Goal: Task Accomplishment & Management: Use online tool/utility

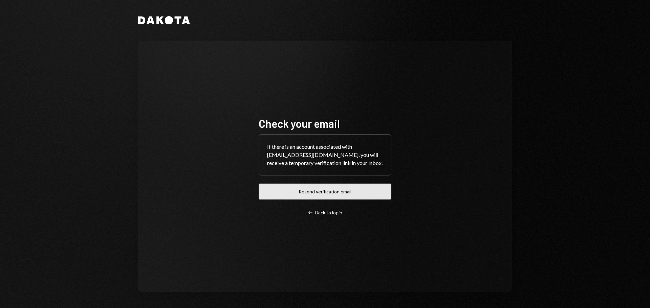
click at [348, 199] on button "Resend verification email" at bounding box center [325, 192] width 133 height 16
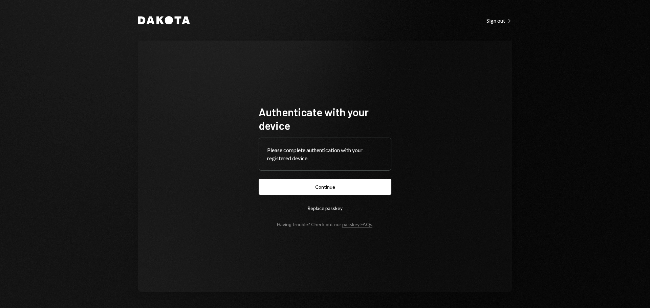
drag, startPoint x: 315, startPoint y: 190, endPoint x: 333, endPoint y: 188, distance: 18.1
click at [315, 190] on button "Continue" at bounding box center [325, 187] width 133 height 16
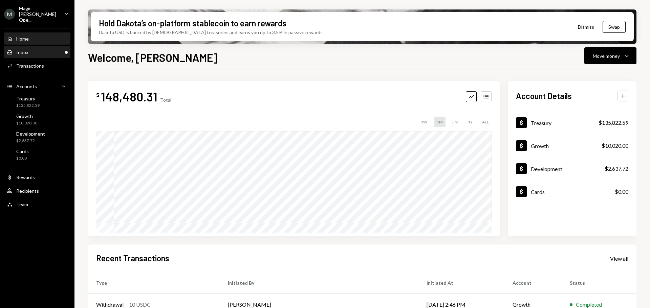
click at [36, 49] on div "Inbox Inbox" at bounding box center [37, 52] width 61 height 6
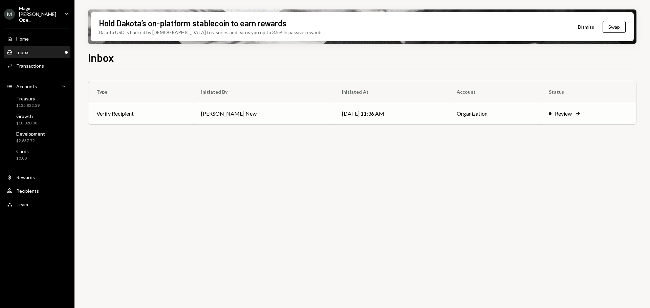
click at [156, 118] on td "Verify Recipient" at bounding box center [140, 114] width 105 height 22
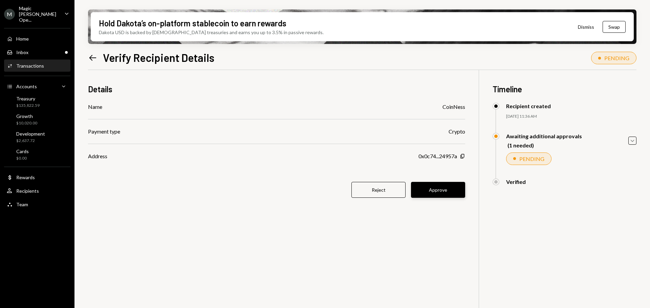
click at [435, 189] on button "Approve" at bounding box center [438, 190] width 54 height 16
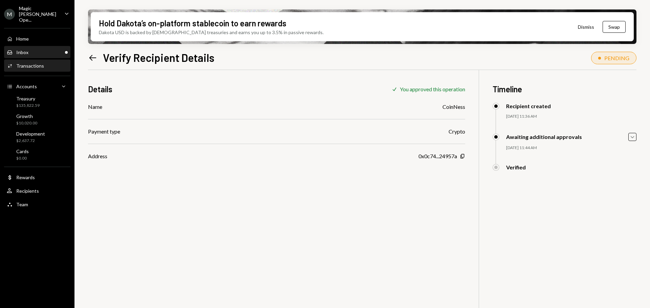
click at [30, 49] on div "Inbox Inbox" at bounding box center [37, 52] width 61 height 6
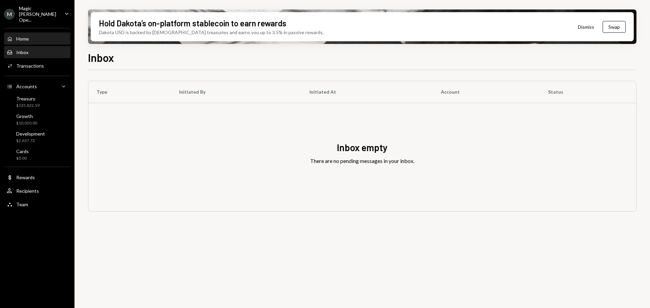
click at [34, 36] on div "Home Home" at bounding box center [37, 39] width 61 height 6
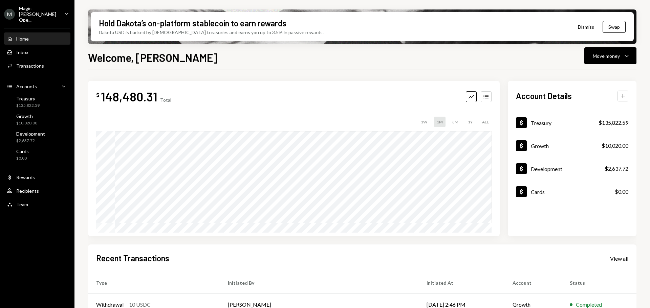
click at [44, 9] on div "Magic [PERSON_NAME] Ope..." at bounding box center [39, 13] width 40 height 17
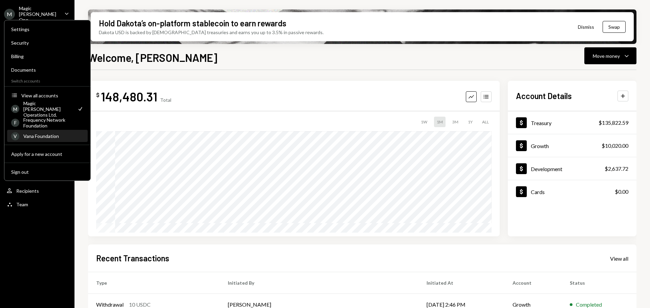
click at [40, 136] on div "Vana Foundation" at bounding box center [53, 136] width 60 height 6
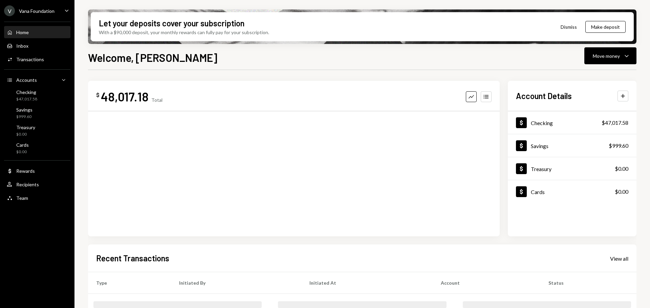
click at [34, 3] on ul "V Vana Foundation Caret Down Home Home Inbox Inbox Activities Transactions Acco…" at bounding box center [37, 102] width 74 height 205
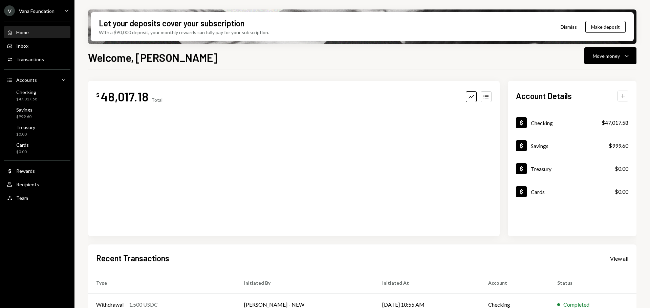
click at [33, 11] on div "Vana Foundation" at bounding box center [37, 11] width 36 height 6
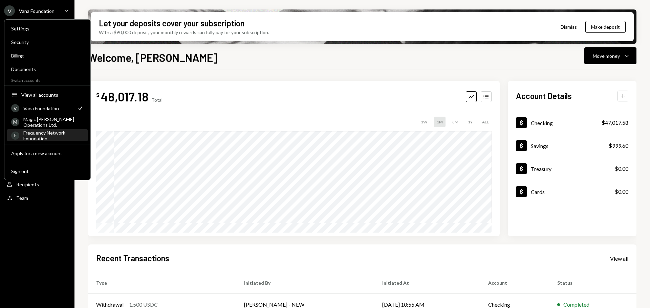
click at [39, 137] on div "Frequency Network Foundation" at bounding box center [53, 136] width 60 height 12
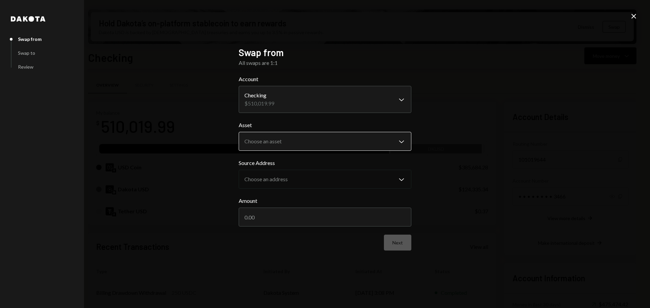
scroll to position [20, 0]
click at [296, 141] on body "F Frequency Networ... Caret Down Home Home Inbox Inbox Activities Transactions …" at bounding box center [325, 154] width 650 height 308
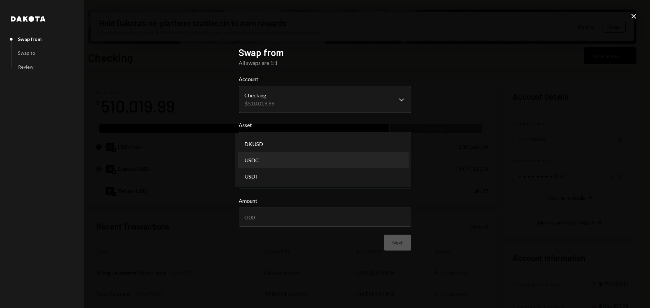
select select "****"
click at [302, 212] on input "Amount" at bounding box center [325, 217] width 173 height 19
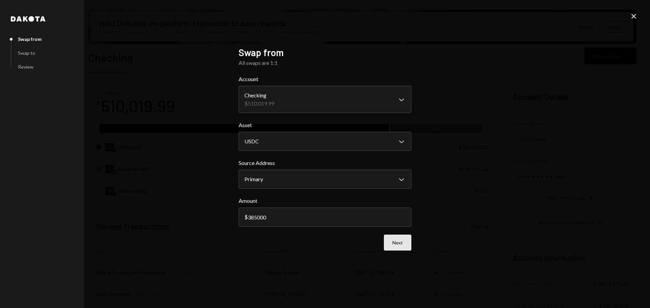
type input "385000"
click at [401, 244] on button "Next" at bounding box center [397, 243] width 27 height 16
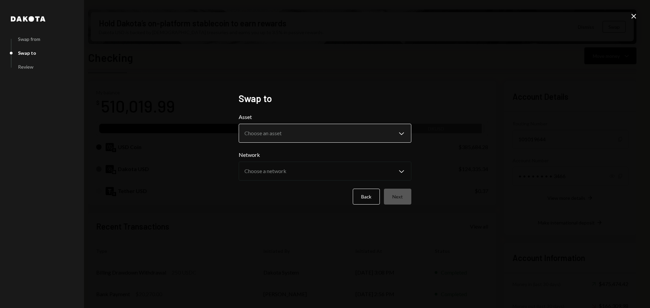
click at [311, 135] on body "F Frequency Networ... Caret Down Home Home Inbox Inbox Activities Transactions …" at bounding box center [325, 154] width 650 height 308
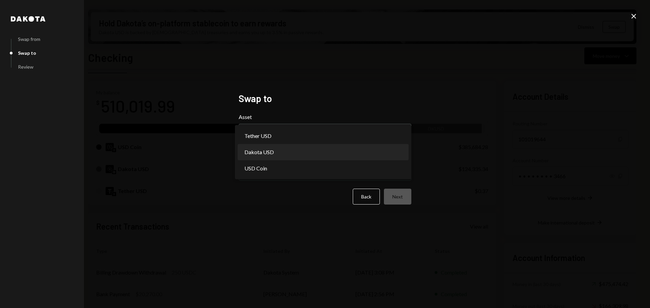
select select "*****"
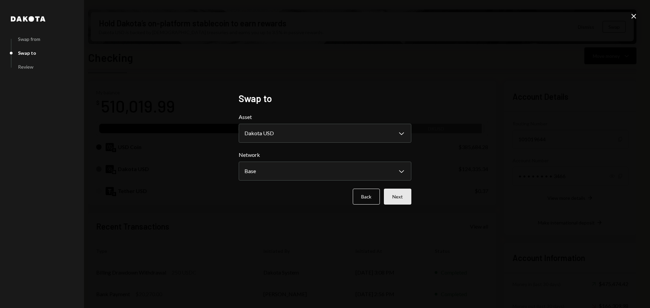
click at [399, 196] on button "Next" at bounding box center [397, 197] width 27 height 16
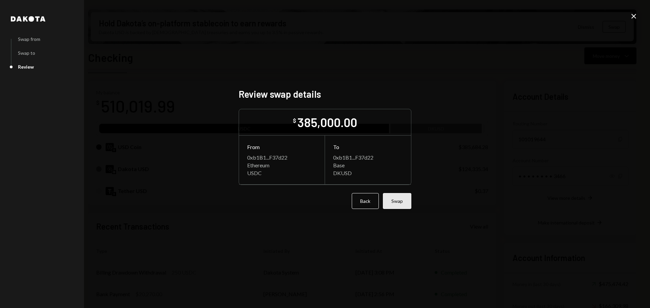
click at [394, 201] on button "Swap" at bounding box center [397, 201] width 28 height 16
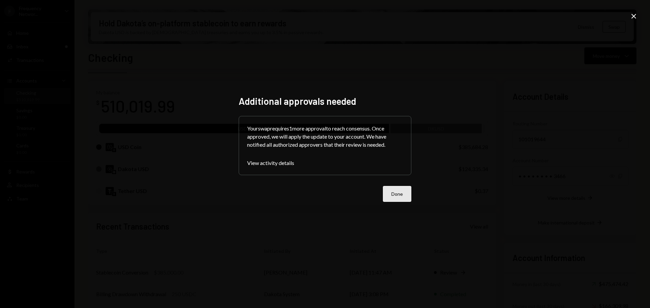
click at [391, 196] on button "Done" at bounding box center [397, 194] width 28 height 16
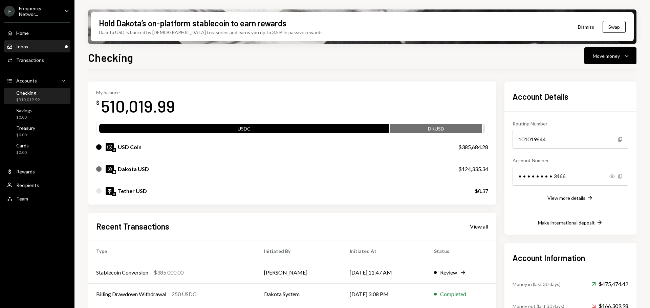
click at [33, 47] on div "Inbox Inbox" at bounding box center [37, 47] width 61 height 6
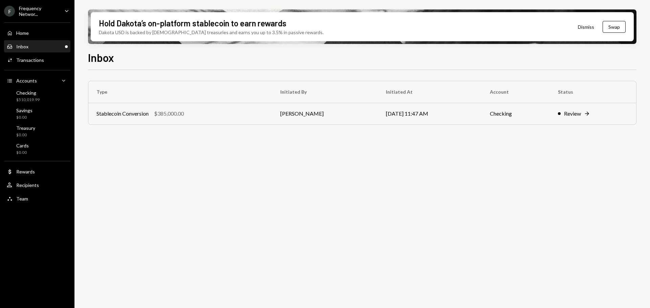
click at [37, 13] on div "Frequency Networ..." at bounding box center [39, 11] width 40 height 12
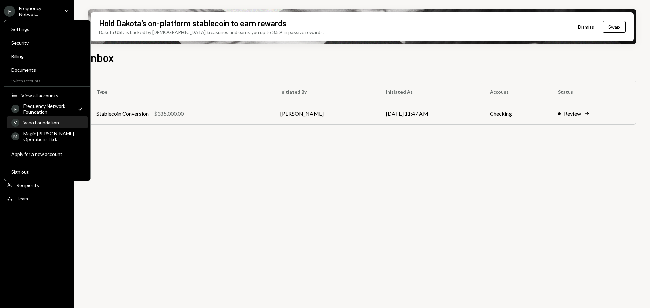
click at [41, 121] on div "Vana Foundation" at bounding box center [53, 123] width 60 height 6
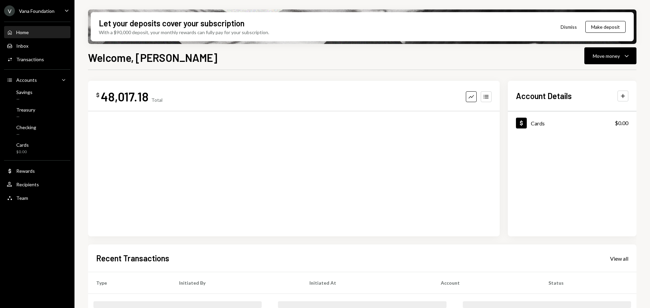
click at [54, 13] on div "V Vana Foundation Caret Down" at bounding box center [37, 10] width 74 height 11
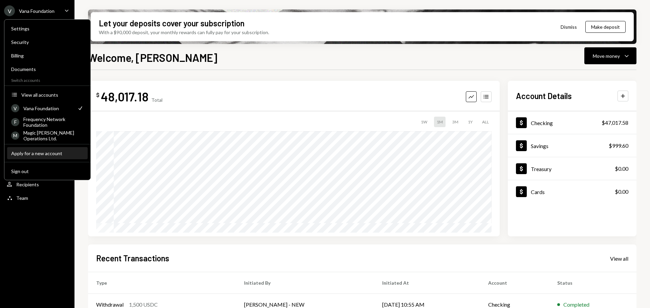
click at [52, 153] on div "Apply for a new account" at bounding box center [47, 154] width 72 height 6
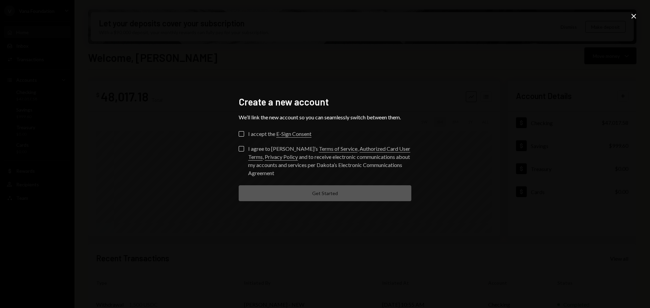
click at [634, 18] on icon "Close" at bounding box center [633, 16] width 8 height 8
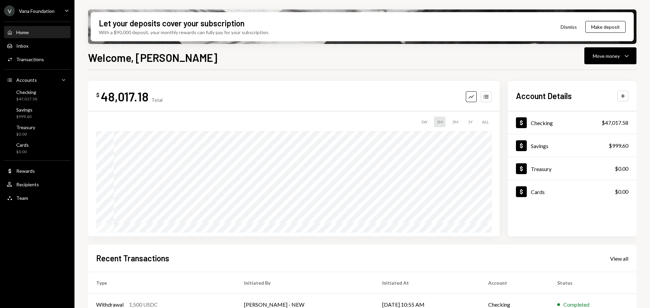
click at [42, 7] on div "V Vana Foundation" at bounding box center [29, 10] width 50 height 11
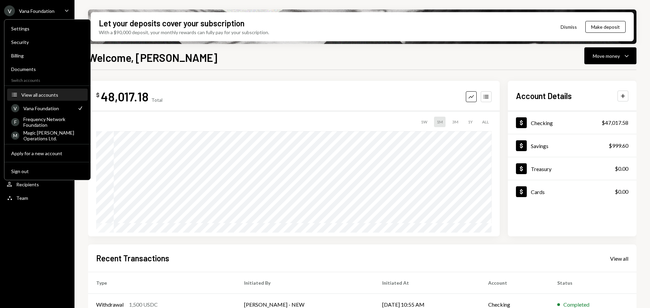
click at [44, 91] on button "Accounts View all accounts" at bounding box center [47, 95] width 81 height 12
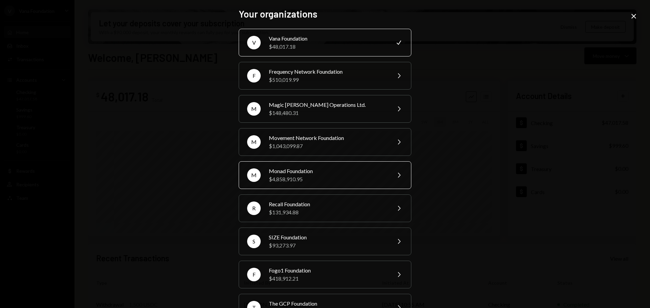
click at [304, 175] on div "$4,858,910.95" at bounding box center [328, 179] width 118 height 8
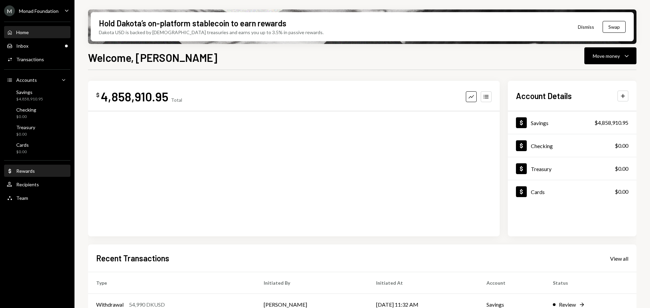
click at [30, 172] on div "Rewards" at bounding box center [25, 171] width 19 height 6
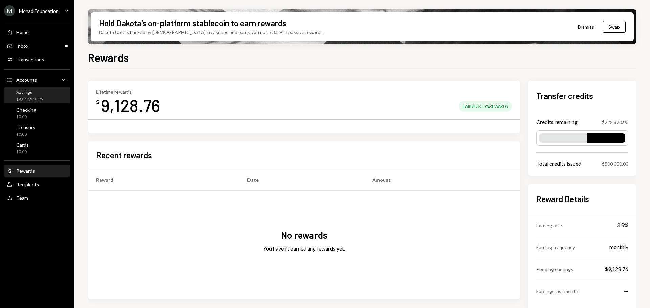
click at [38, 97] on div "$4,858,910.95" at bounding box center [29, 99] width 27 height 6
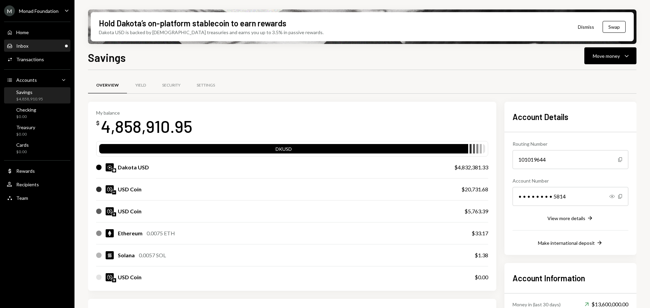
click at [36, 43] on div "Inbox Inbox" at bounding box center [37, 46] width 61 height 6
